Goal: Transaction & Acquisition: Purchase product/service

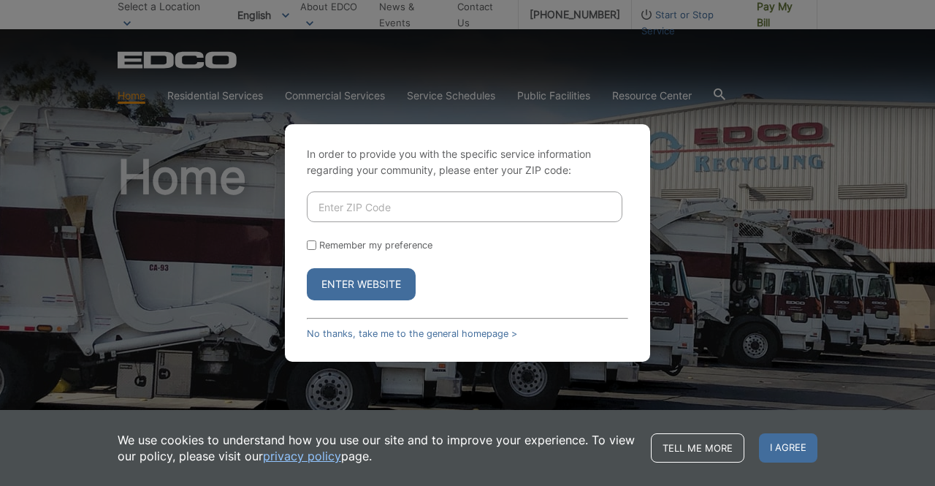
click at [761, 199] on div "In order to provide you with the specific service information regarding your co…" at bounding box center [467, 243] width 935 height 486
click at [800, 12] on div "In order to provide you with the specific service information regarding your co…" at bounding box center [467, 243] width 935 height 486
click at [375, 206] on input "Enter ZIP Code" at bounding box center [465, 206] width 316 height 31
type input "92126"
click at [307, 268] on button "Enter Website" at bounding box center [361, 284] width 109 height 32
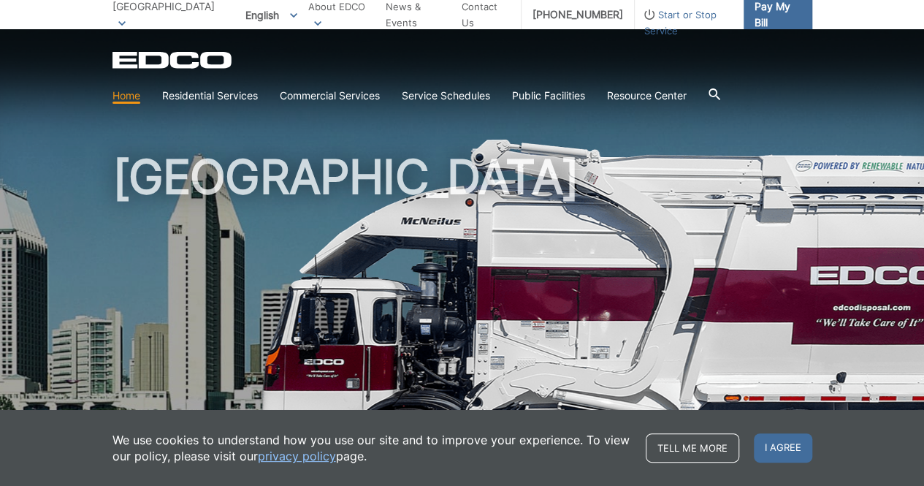
click at [793, 15] on span "Pay My Bill" at bounding box center [778, 15] width 46 height 32
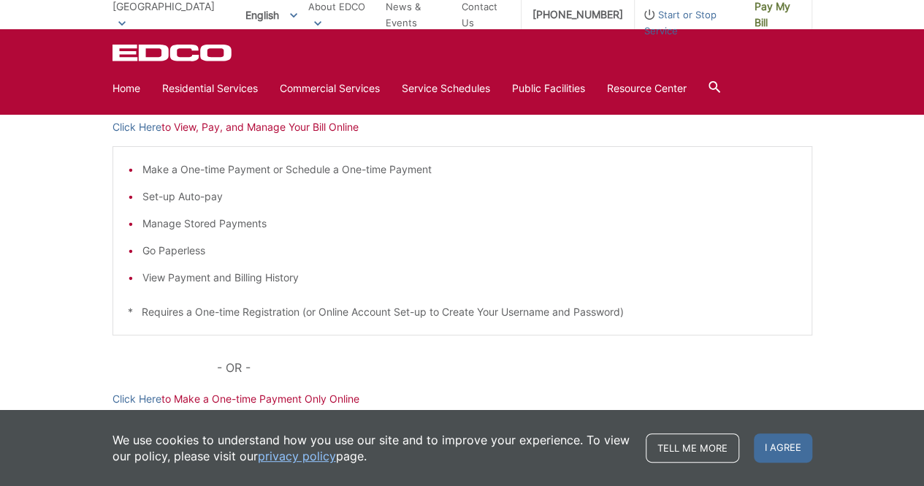
scroll to position [146, 0]
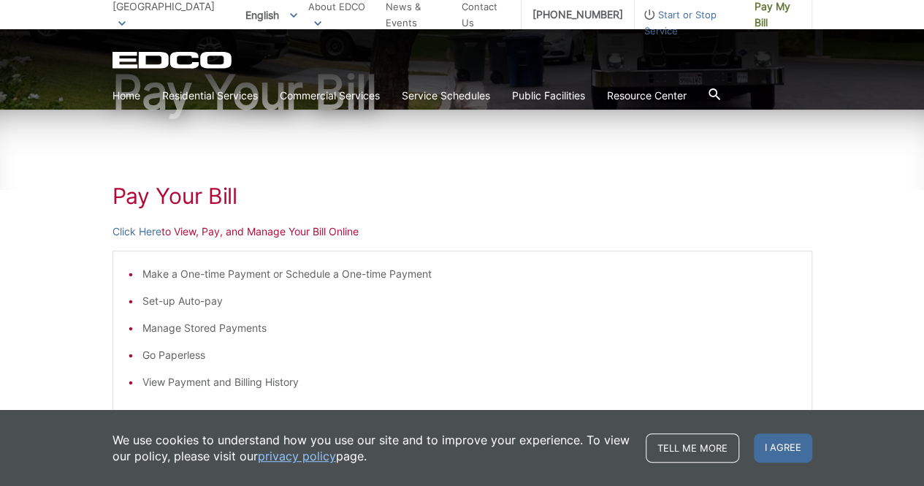
drag, startPoint x: 213, startPoint y: 238, endPoint x: 200, endPoint y: 232, distance: 14.8
click at [212, 238] on p "Click Here to View, Pay, and Manage Your Bill Online" at bounding box center [463, 232] width 700 height 16
click at [141, 233] on link "Click Here" at bounding box center [137, 232] width 49 height 16
